Goal: Check status

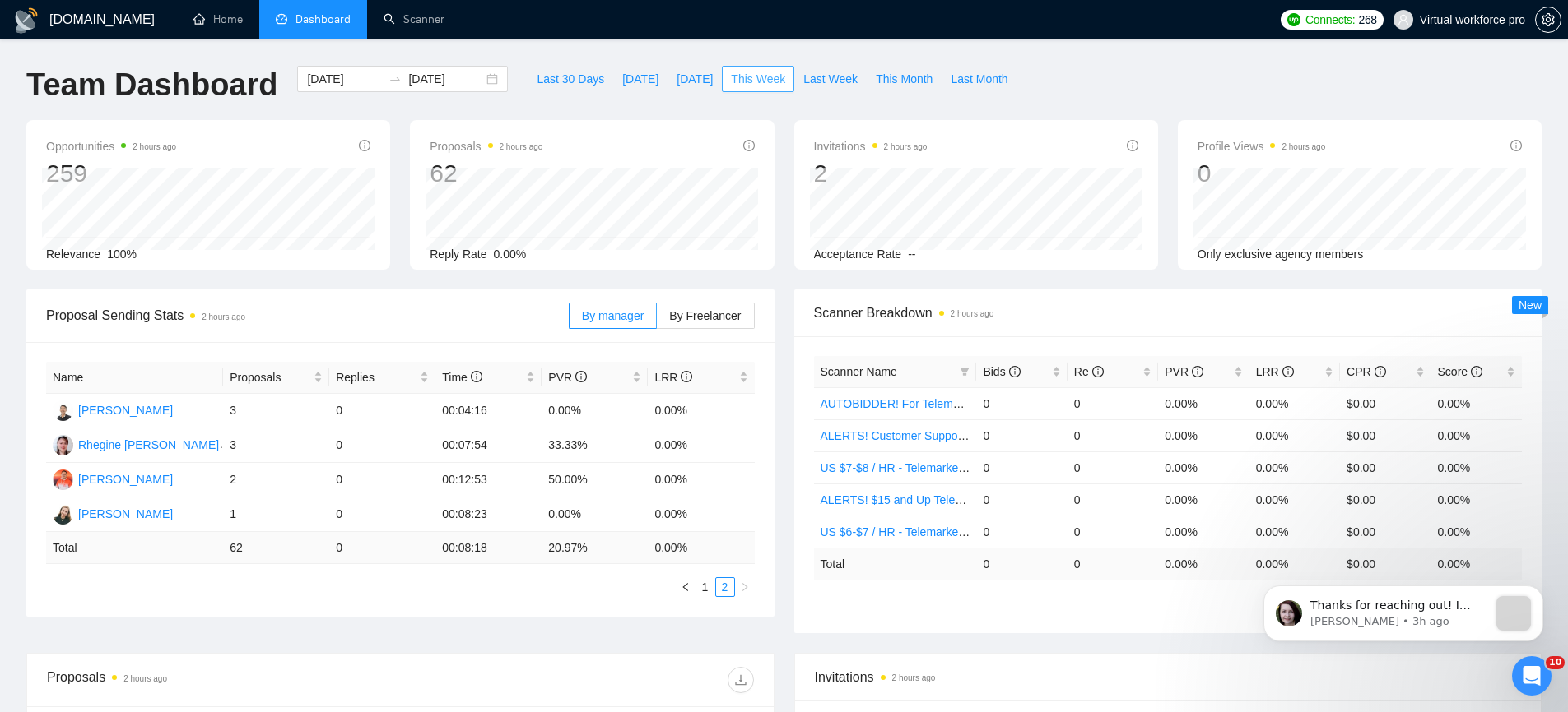
click at [765, 71] on span "This Week" at bounding box center [758, 79] width 55 height 19
click at [543, 85] on span "Last 30 Days" at bounding box center [570, 79] width 67 height 19
type input "[DATE]"
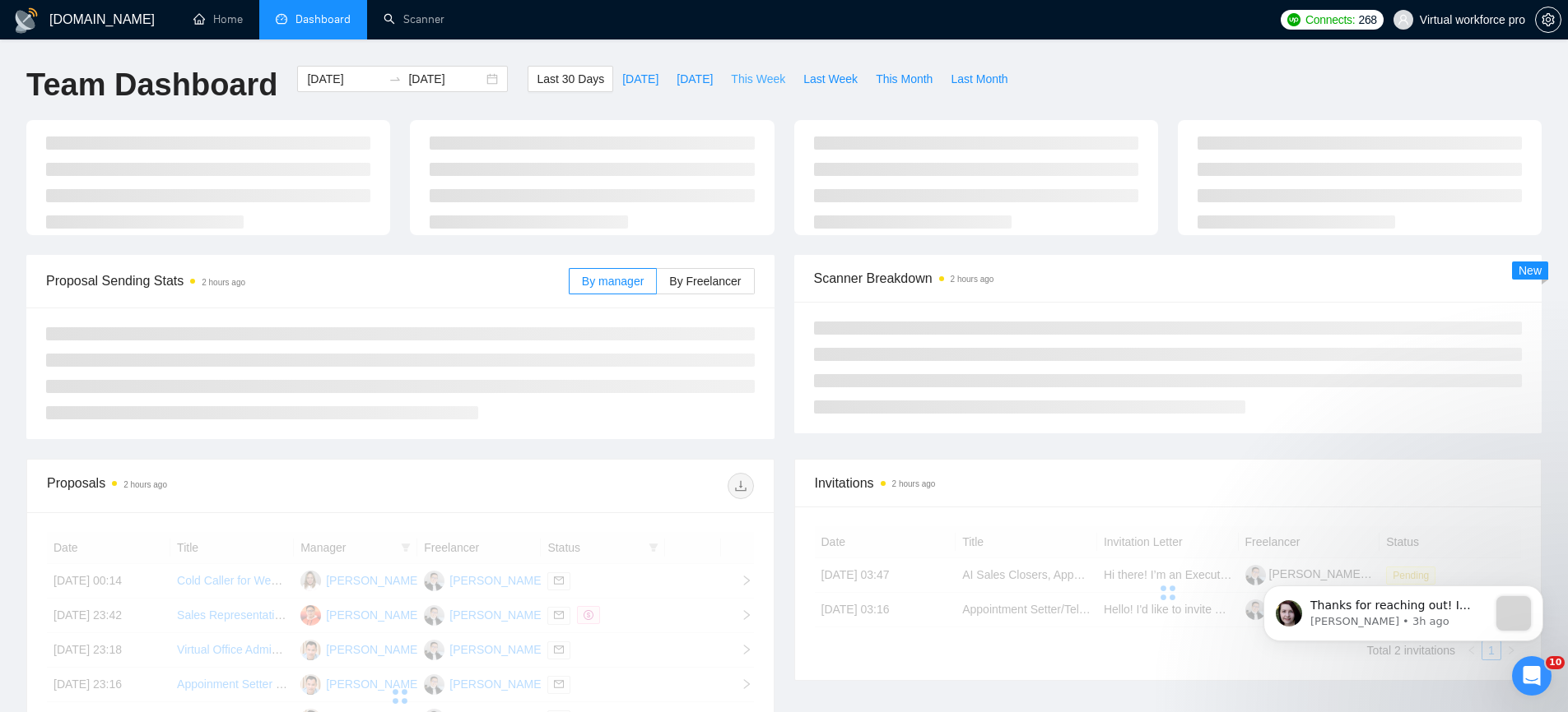
click at [753, 83] on span "This Week" at bounding box center [758, 79] width 55 height 19
type input "[DATE]"
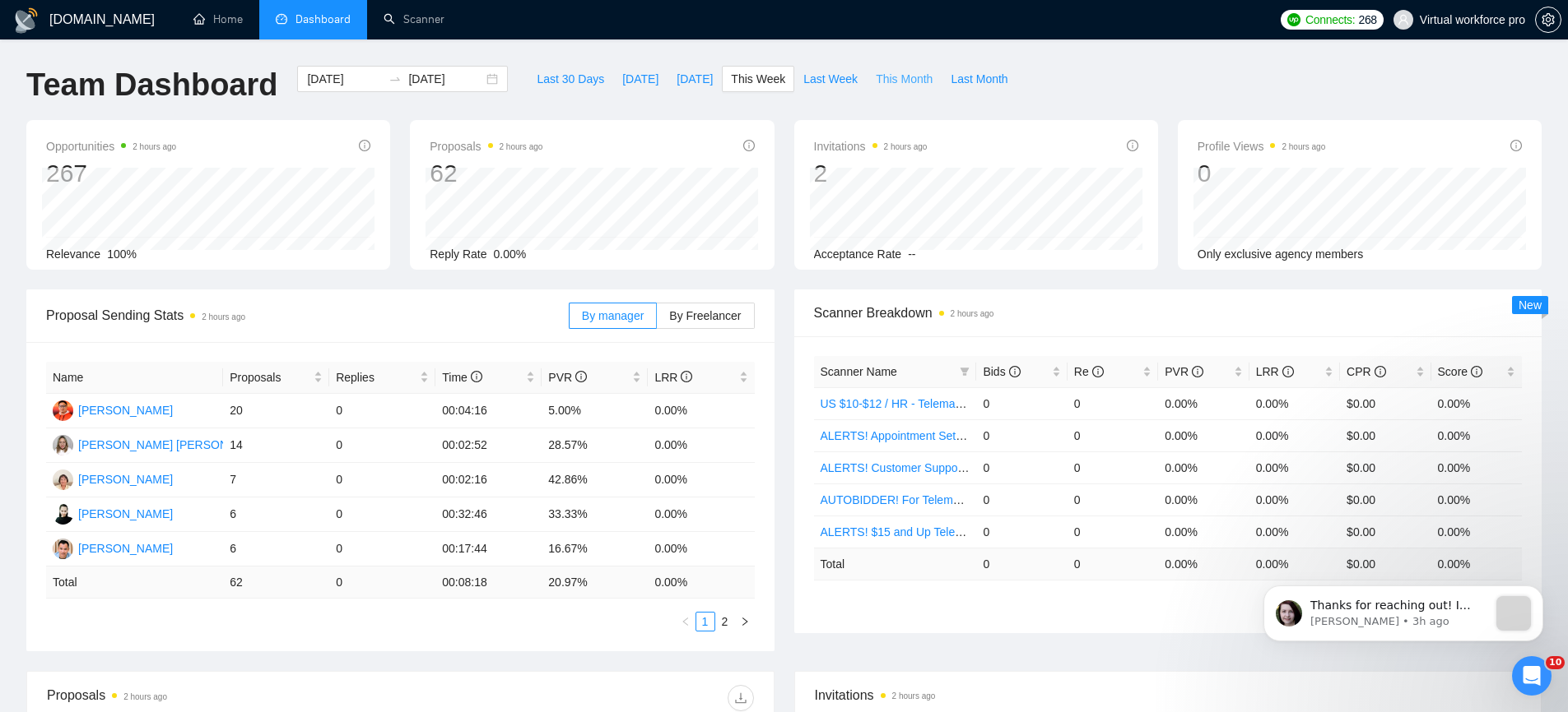
click at [917, 85] on span "This Month" at bounding box center [904, 79] width 57 height 19
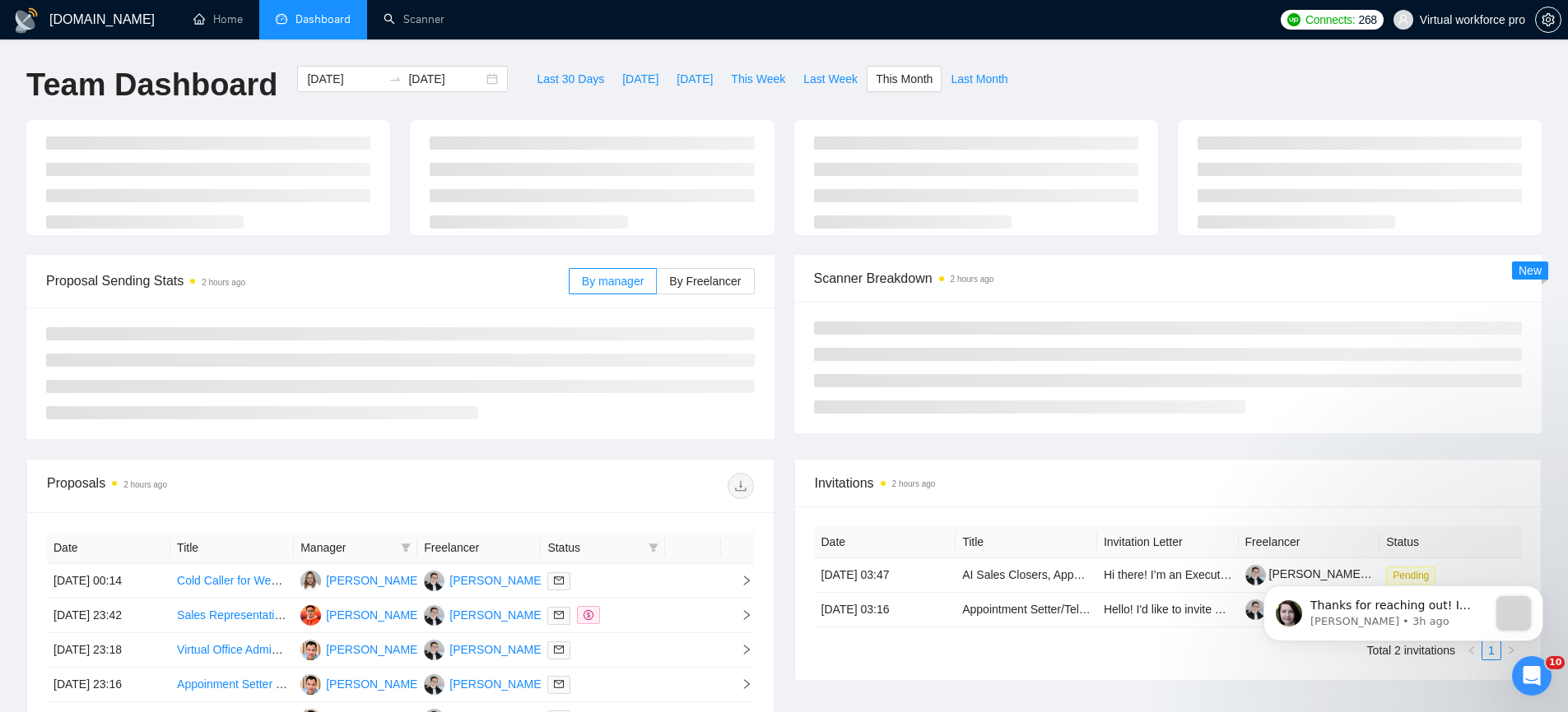
type input "[DATE]"
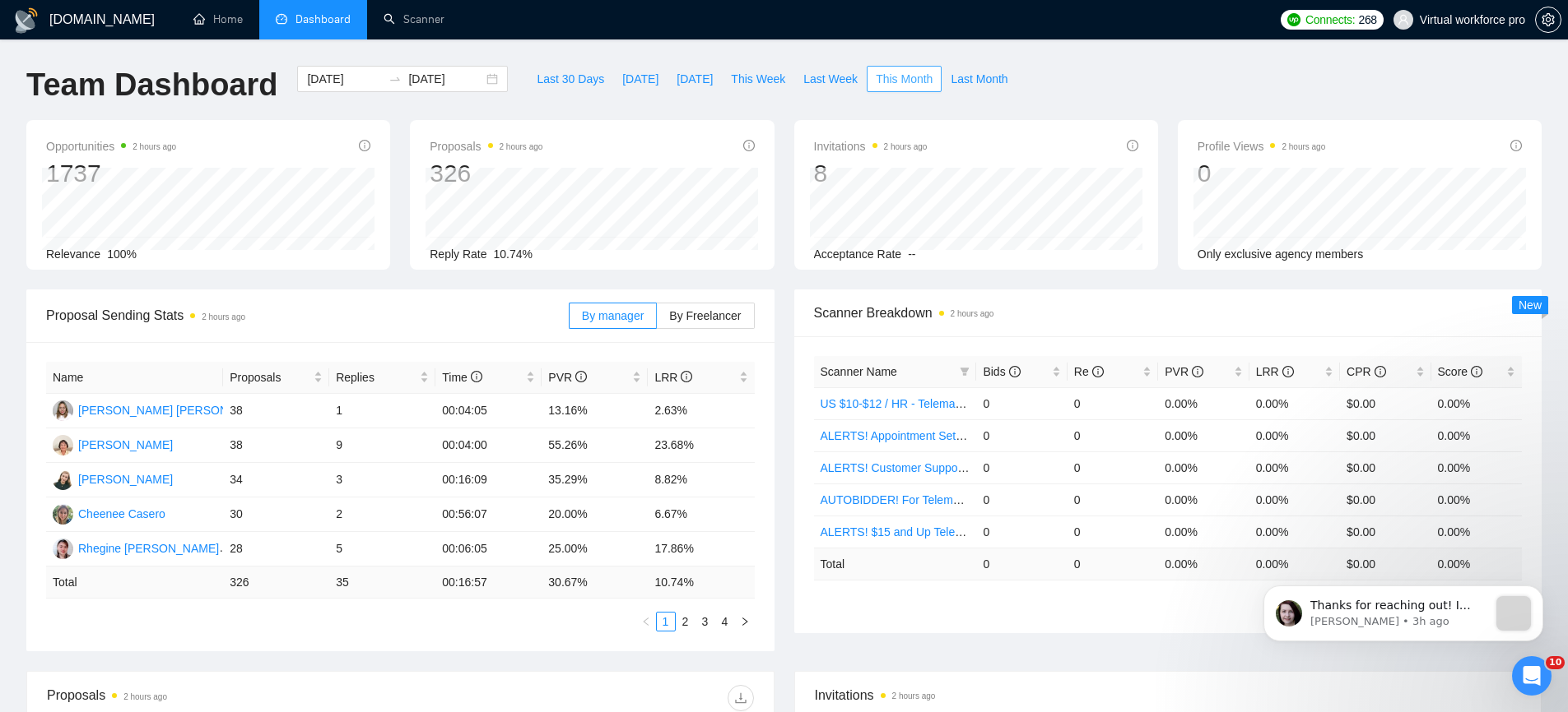
click at [906, 83] on span "This Month" at bounding box center [904, 79] width 57 height 19
click at [580, 70] on span "Last 30 Days" at bounding box center [570, 79] width 67 height 19
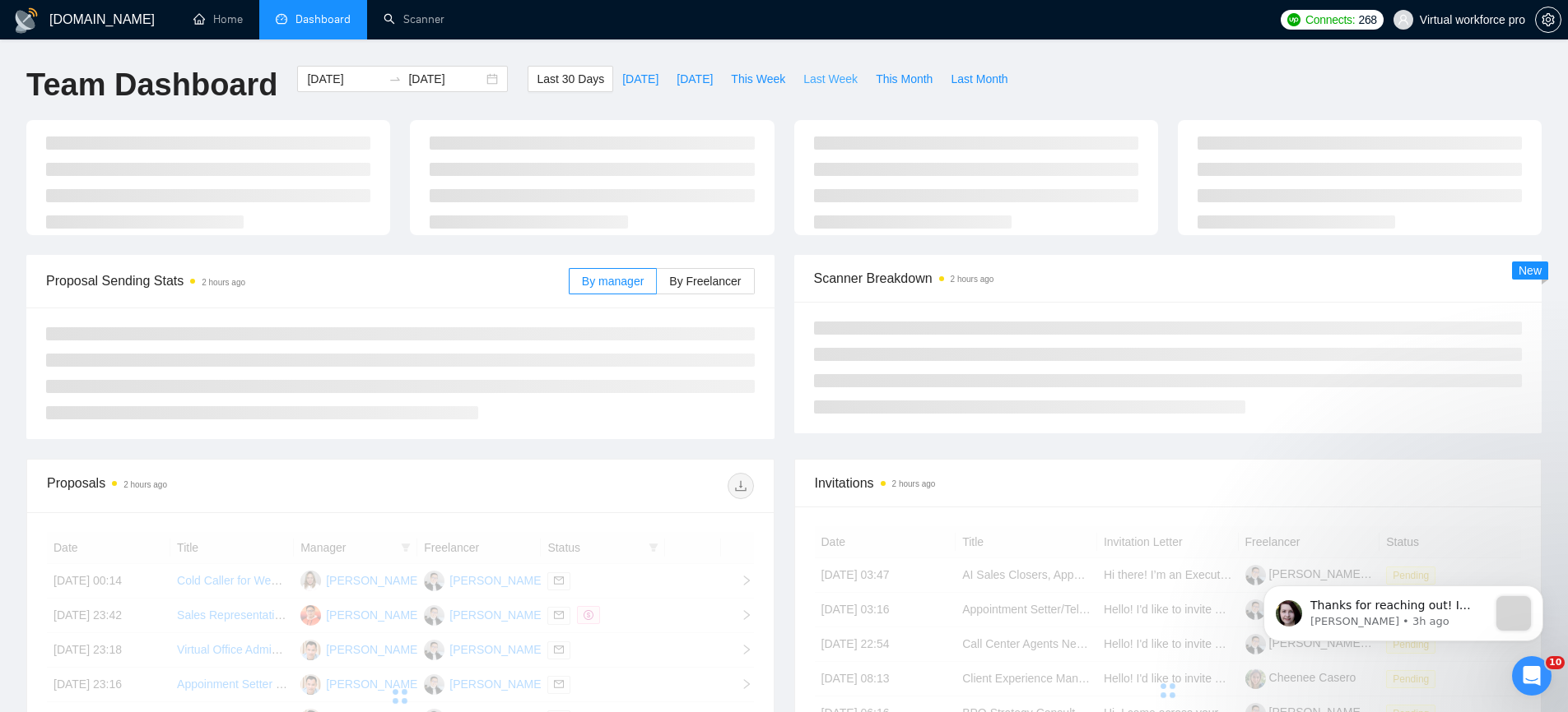
type input "[DATE]"
click at [925, 77] on span "This Month" at bounding box center [904, 79] width 57 height 19
type input "[DATE]"
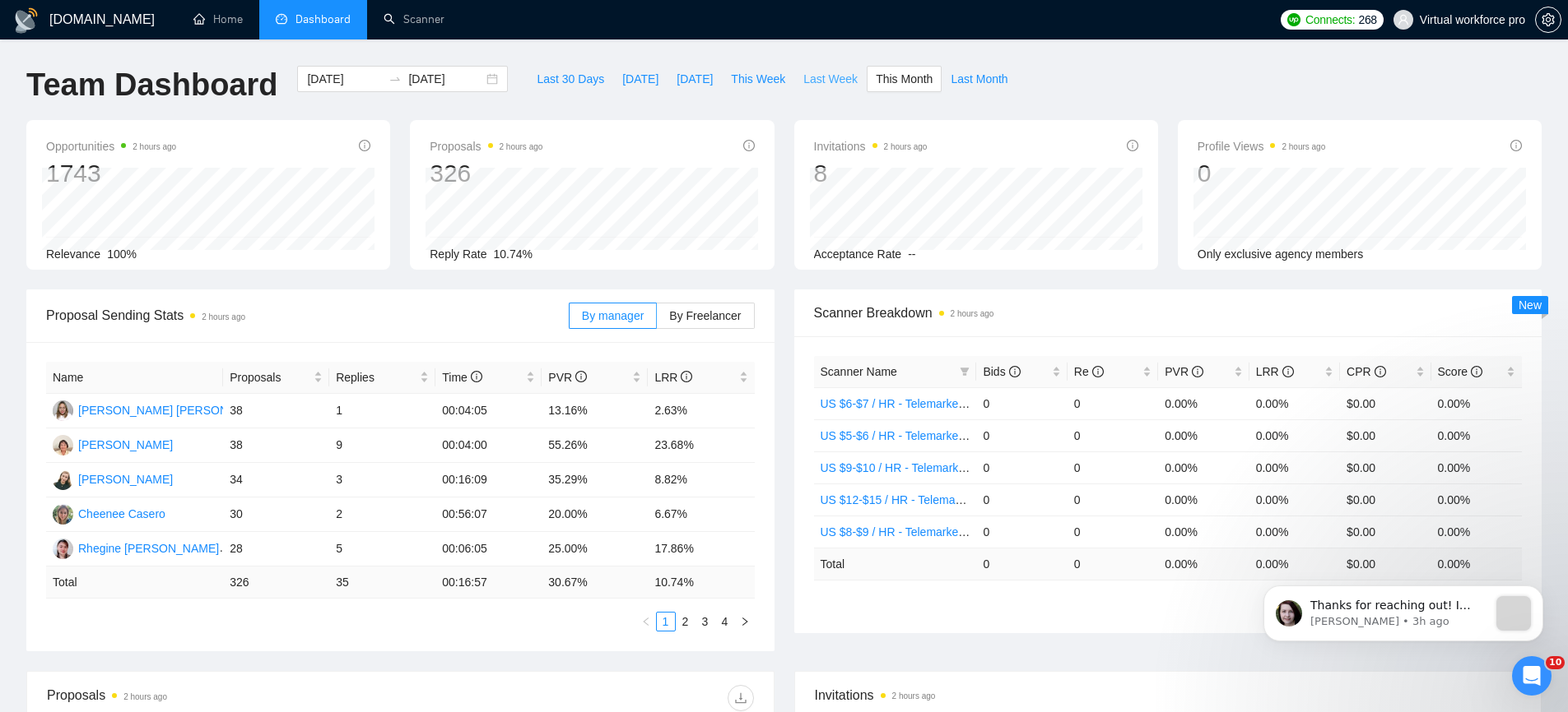
click at [833, 82] on span "Last Week" at bounding box center [831, 79] width 55 height 19
type input "[DATE]"
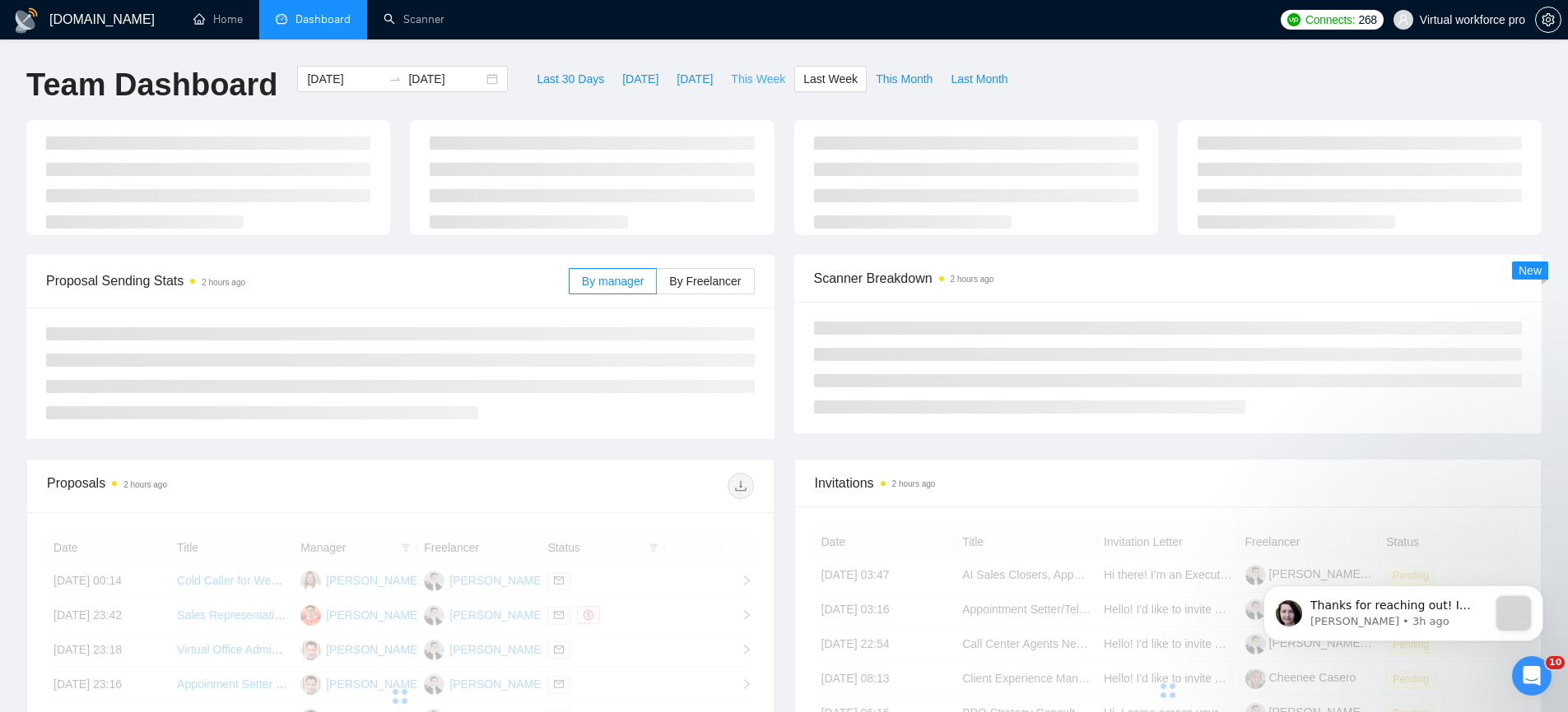
click at [757, 78] on span "This Week" at bounding box center [758, 79] width 55 height 19
type input "[DATE]"
